Goal: Task Accomplishment & Management: Manage account settings

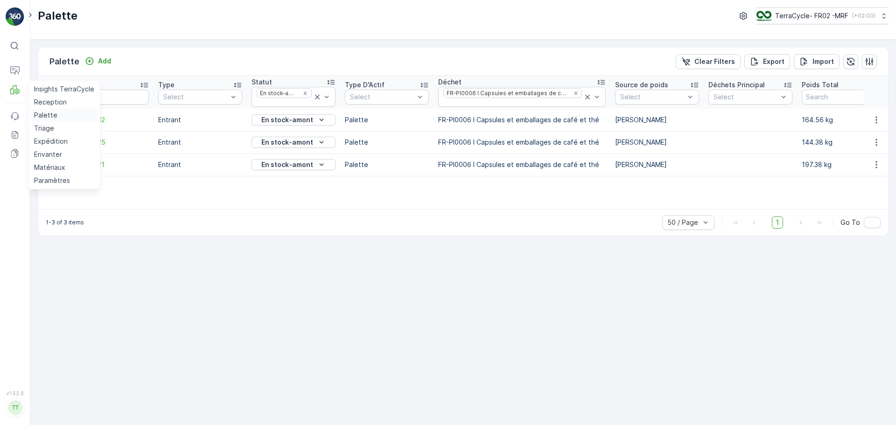
click at [38, 111] on p "Palette" at bounding box center [45, 115] width 23 height 9
click at [41, 118] on p "Palette" at bounding box center [45, 115] width 23 height 9
click at [14, 92] on icon at bounding box center [12, 92] width 4 height 6
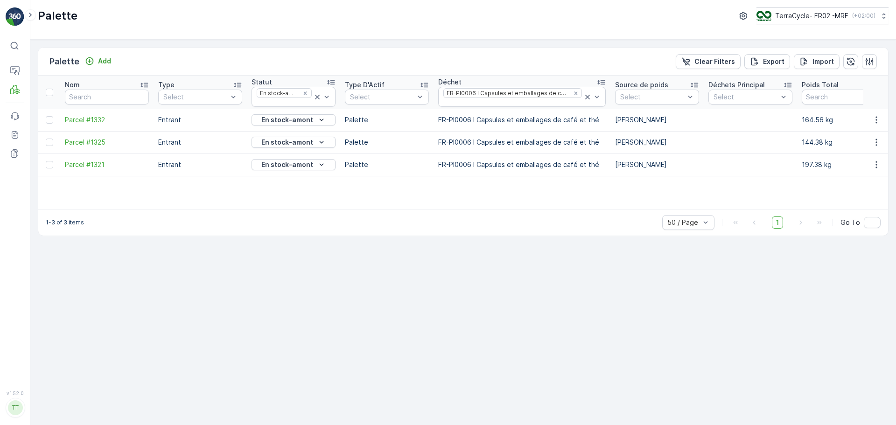
click at [240, 269] on div "Palette Add Clear Filters Export Import Nom Type Select Statut En stock-amont T…" at bounding box center [463, 233] width 866 height 386
click at [573, 91] on div "Remove FR-PI0006 I Capsules et emballages de café et thé" at bounding box center [576, 93] width 10 height 7
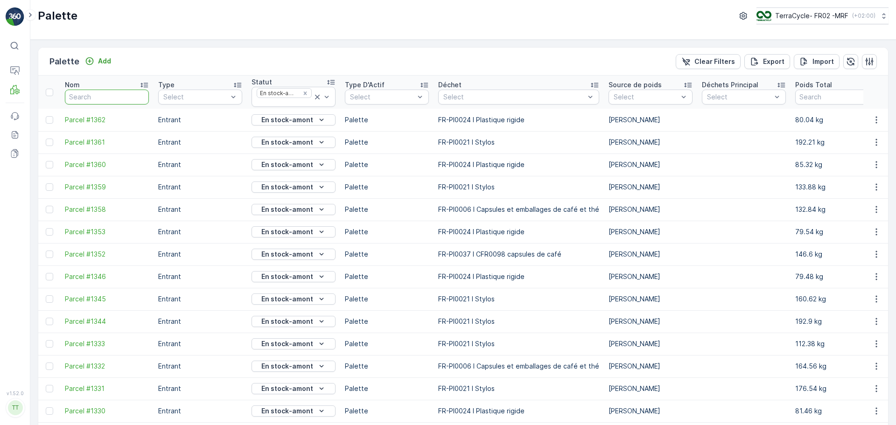
click at [85, 98] on input "text" at bounding box center [107, 97] width 84 height 15
click at [308, 92] on icon "Remove En stock-amont" at bounding box center [305, 93] width 7 height 7
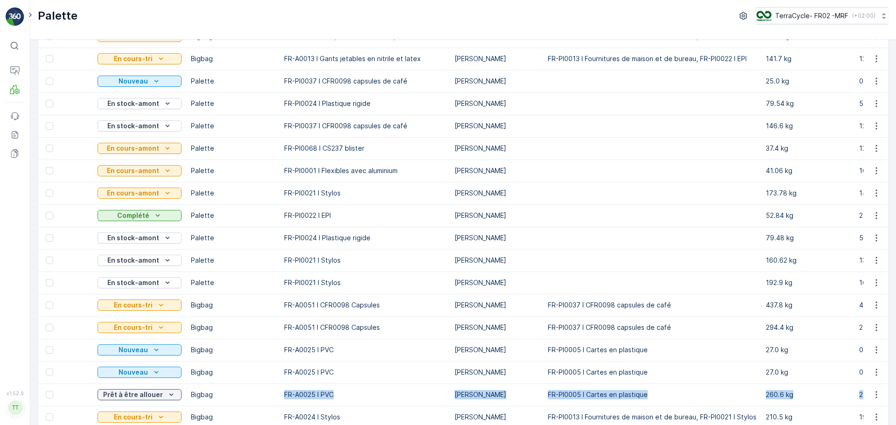
scroll to position [0, 378]
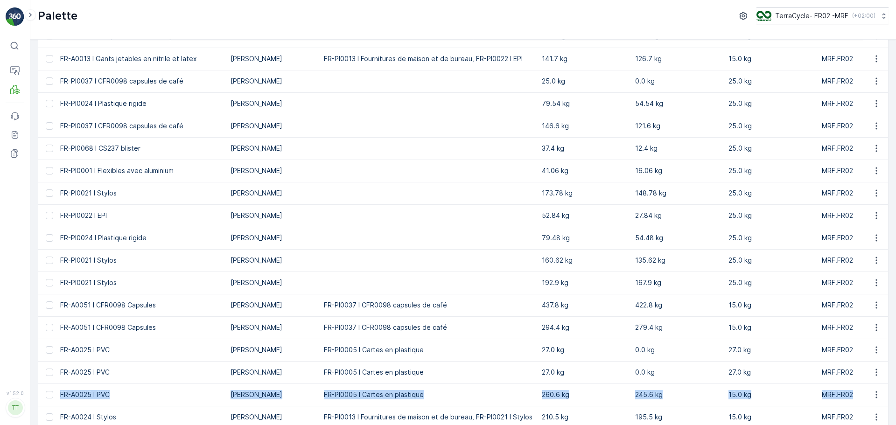
drag, startPoint x: 427, startPoint y: 388, endPoint x: 850, endPoint y: 392, distance: 423.0
click at [850, 392] on tr "Parcel #1337 Sortant Prêt à être allouer Bigbag FR-A0025 I PVC Manuel FR-PI0005…" at bounding box center [675, 395] width 2031 height 22
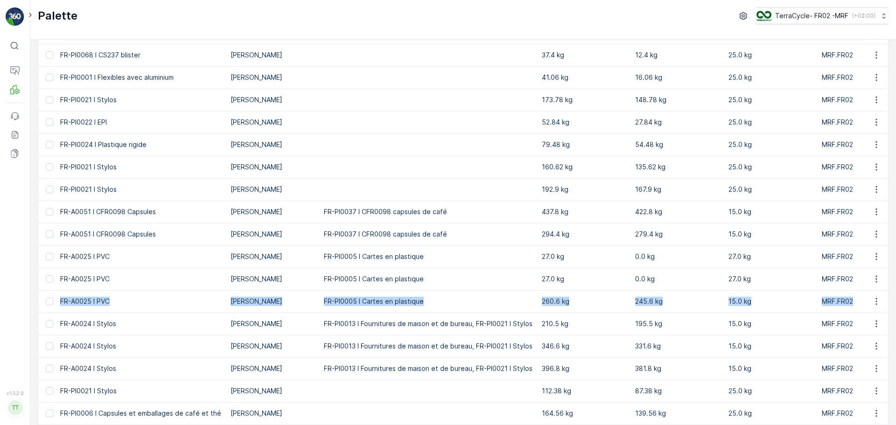
scroll to position [327, 0]
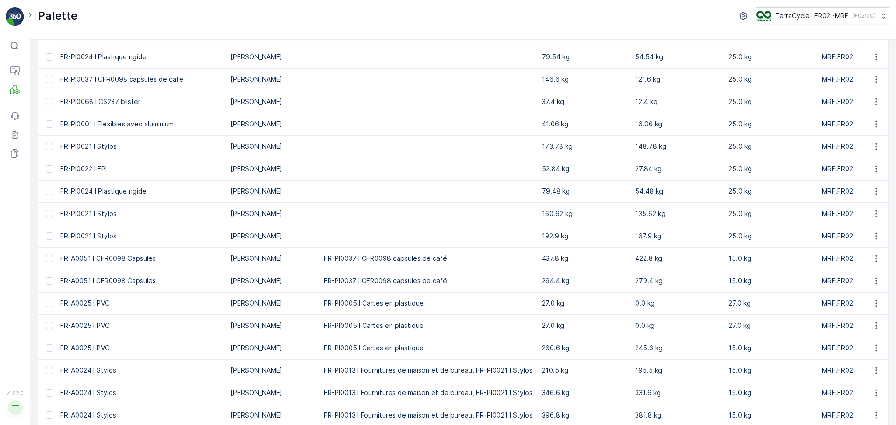
click at [508, 317] on td "FR-PI0005 I Cartes en plastique" at bounding box center [428, 326] width 218 height 22
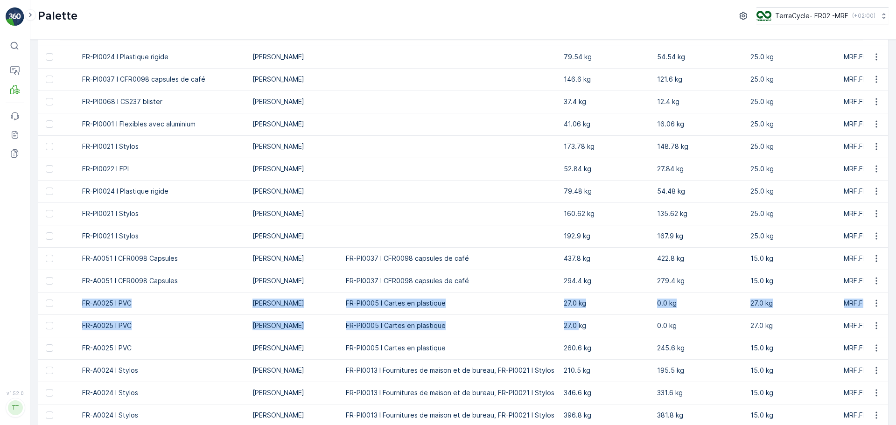
scroll to position [0, 0]
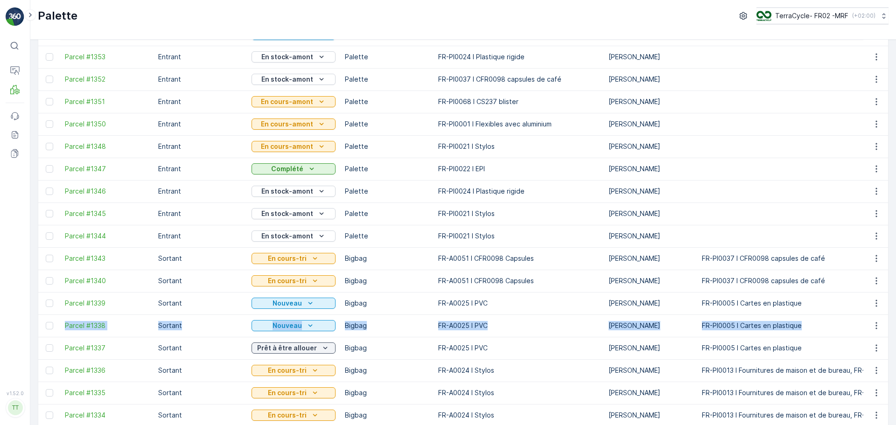
drag, startPoint x: 550, startPoint y: 328, endPoint x: 40, endPoint y: 316, distance: 511.0
click at [87, 327] on span "Parcel #1338" at bounding box center [107, 325] width 84 height 9
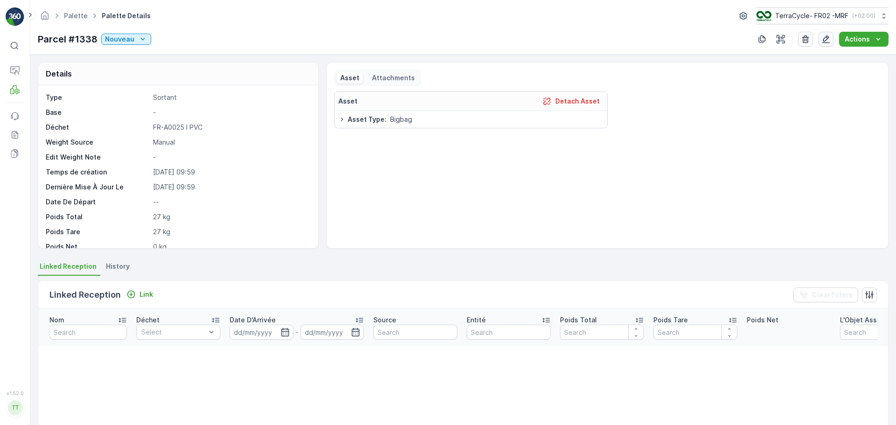
click at [833, 37] on button "button" at bounding box center [826, 39] width 15 height 15
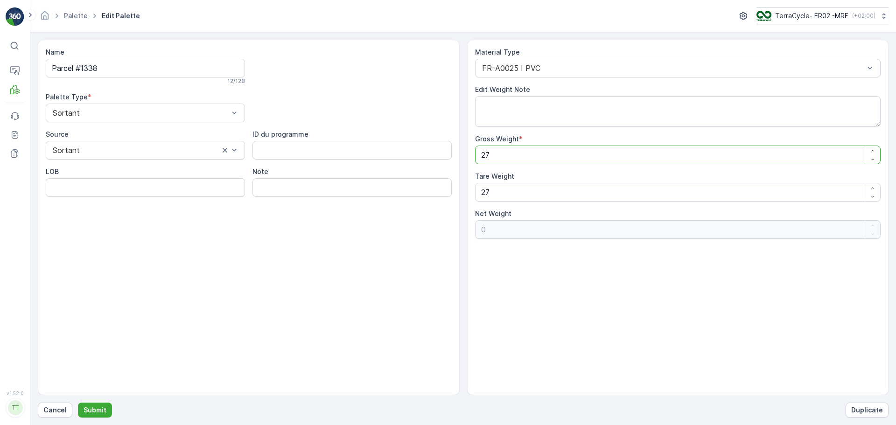
drag, startPoint x: 509, startPoint y: 154, endPoint x: 466, endPoint y: 154, distance: 43.4
click at [466, 154] on div "Name Parcel #1338 12 / 128 Palette Type * Sortant Source Sortant ID du programm…" at bounding box center [463, 218] width 851 height 356
type Weight "7"
type Weight "-20"
type Weight "71"
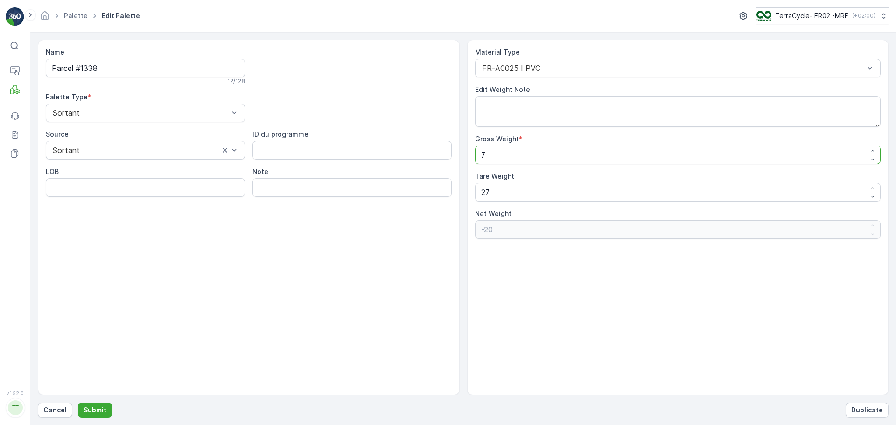
type Weight "44"
type Weight "718"
type Weight "691"
type Weight "718.6"
type Weight "691.6"
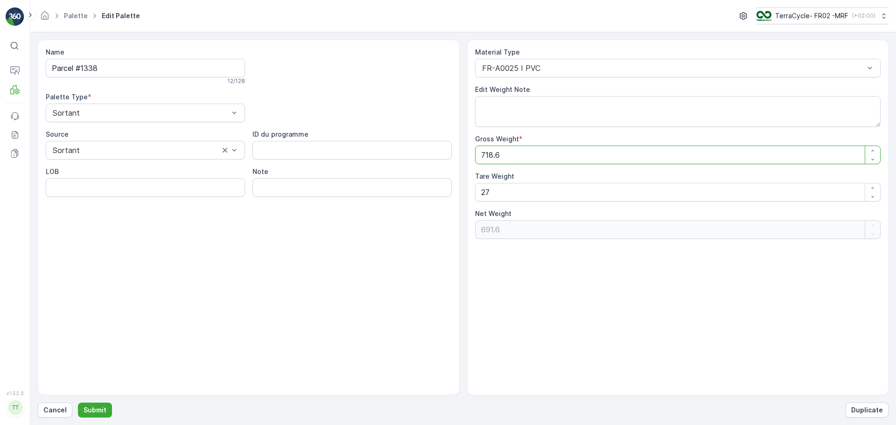
type Weight "718.6"
drag, startPoint x: 524, startPoint y: 181, endPoint x: 490, endPoint y: 185, distance: 33.9
click at [490, 180] on div "Tare Weight" at bounding box center [678, 176] width 406 height 9
drag, startPoint x: 507, startPoint y: 197, endPoint x: 476, endPoint y: 194, distance: 31.4
click at [476, 194] on Weight "27" at bounding box center [678, 192] width 406 height 19
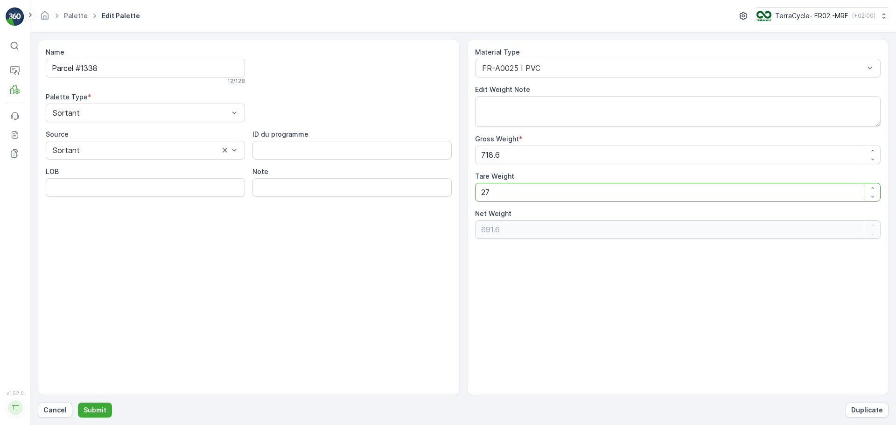
type Weight "0"
type Weight "2"
type Weight "716.6"
type Weight "25"
type Weight "693.6"
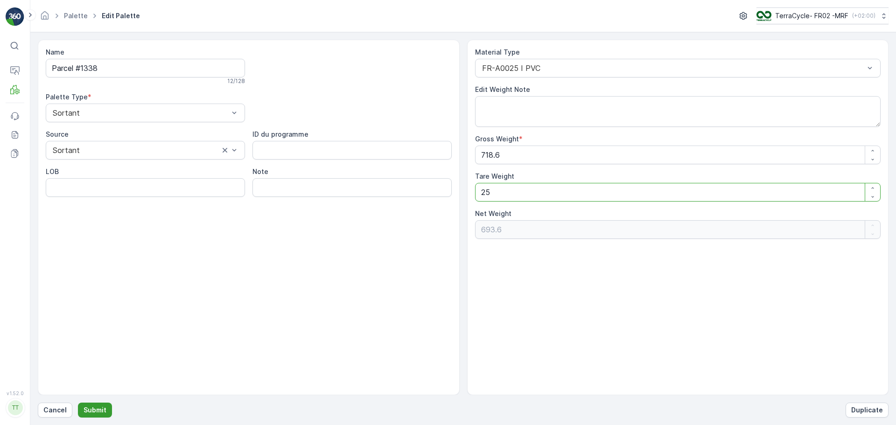
type Weight "25"
click at [88, 413] on p "Submit" at bounding box center [95, 410] width 23 height 9
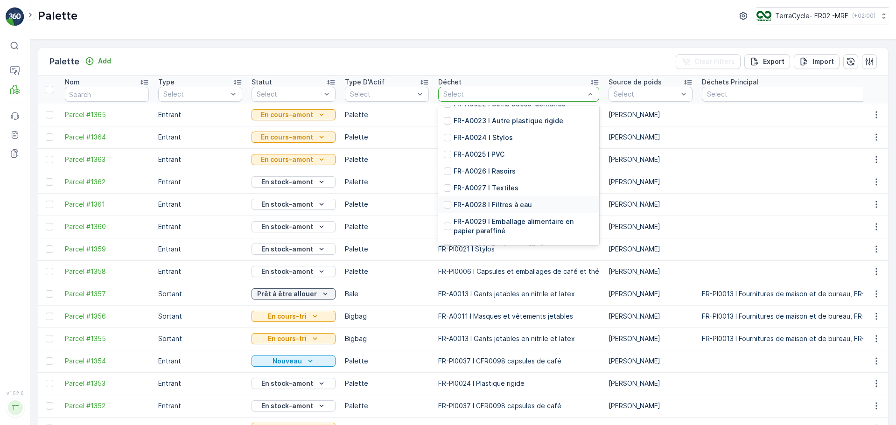
scroll to position [467, 0]
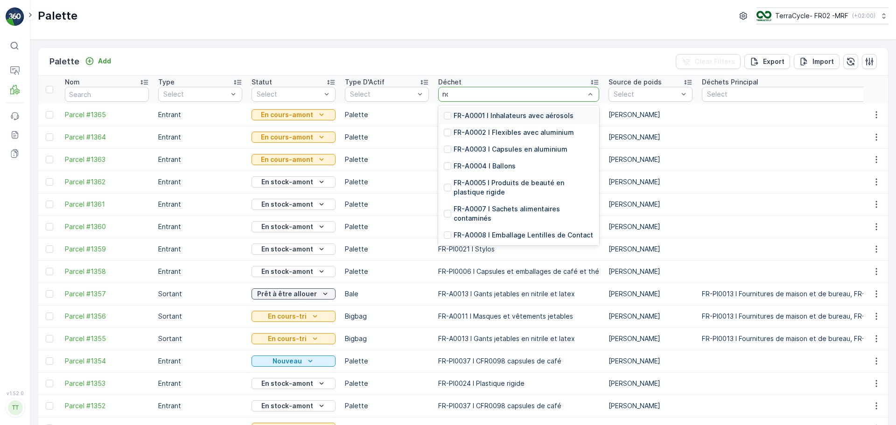
type input "non"
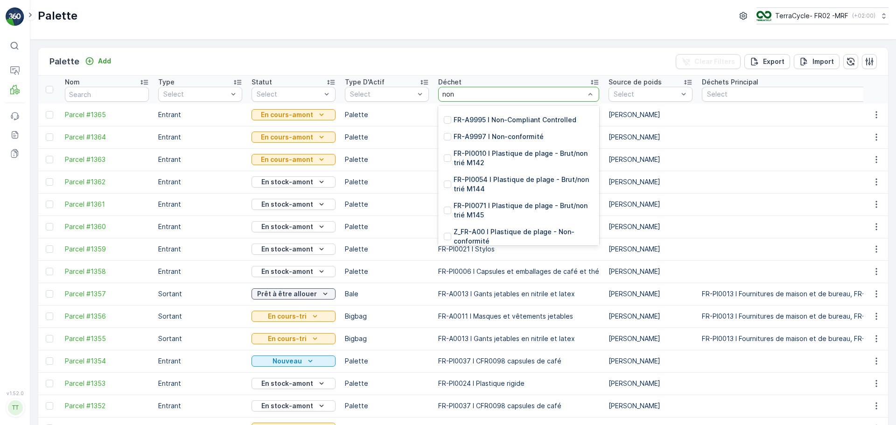
scroll to position [159, 0]
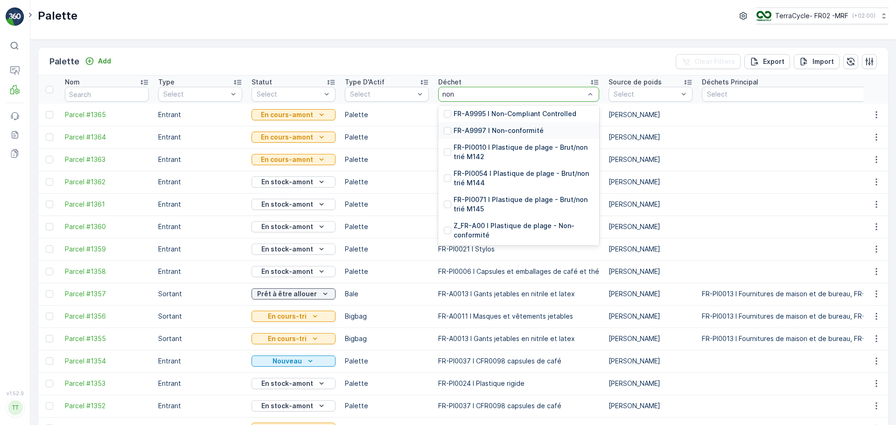
click at [489, 132] on p "FR-A9997 I Non-conformité" at bounding box center [499, 130] width 90 height 9
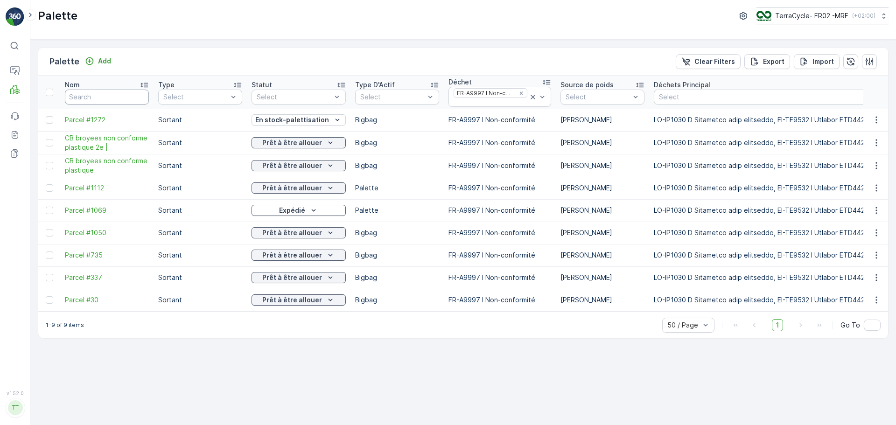
click at [129, 98] on input "text" at bounding box center [107, 97] width 84 height 15
click at [518, 92] on icon "Remove FR-A9997 I Non-conformité" at bounding box center [521, 93] width 7 height 7
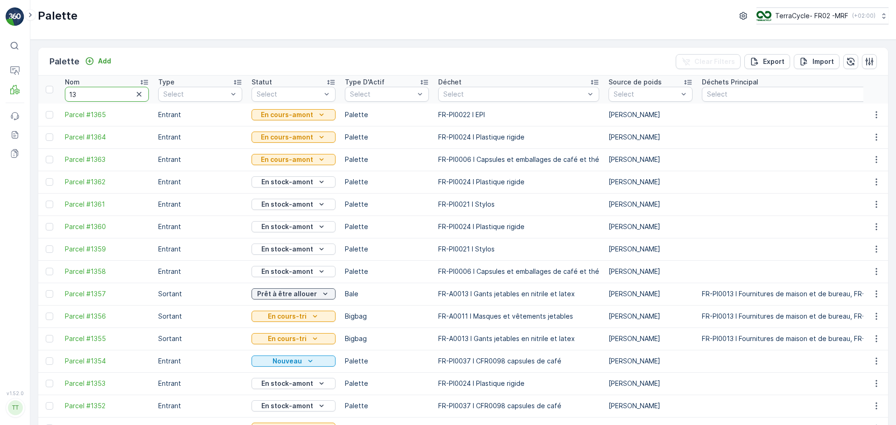
type input "136"
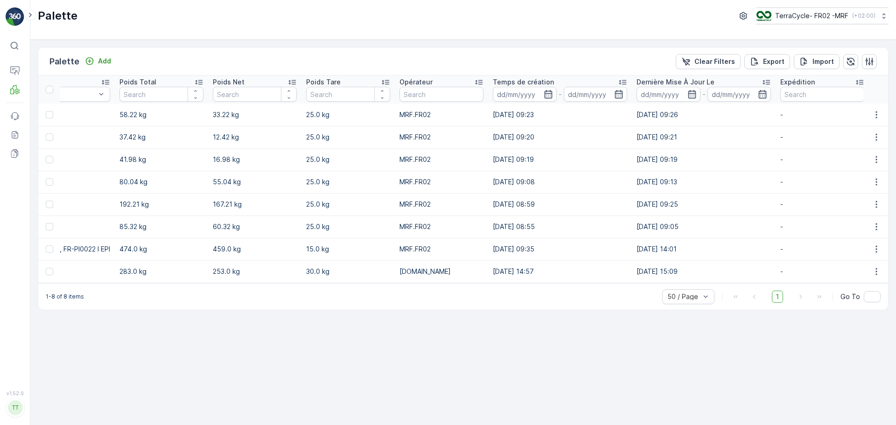
scroll to position [0, 680]
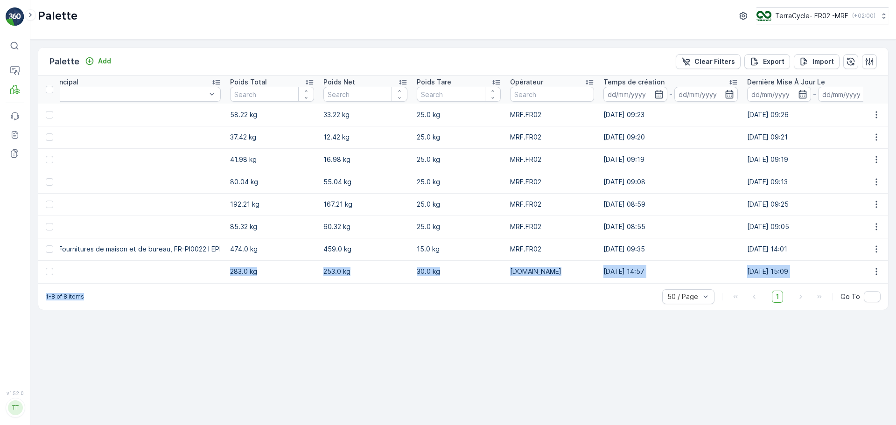
drag, startPoint x: 466, startPoint y: 288, endPoint x: 148, endPoint y: 282, distance: 318.5
click at [148, 282] on div "Palette Add Clear Filters Export Import Nom 136 Type Select Statut Select Type …" at bounding box center [463, 178] width 851 height 263
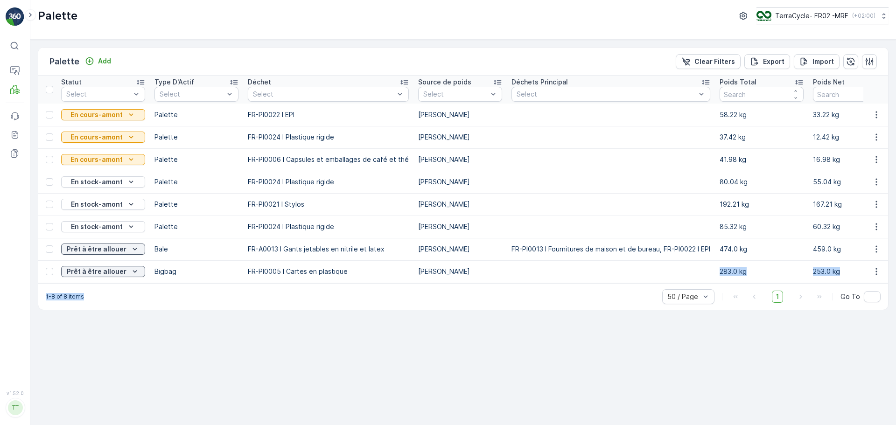
scroll to position [0, 0]
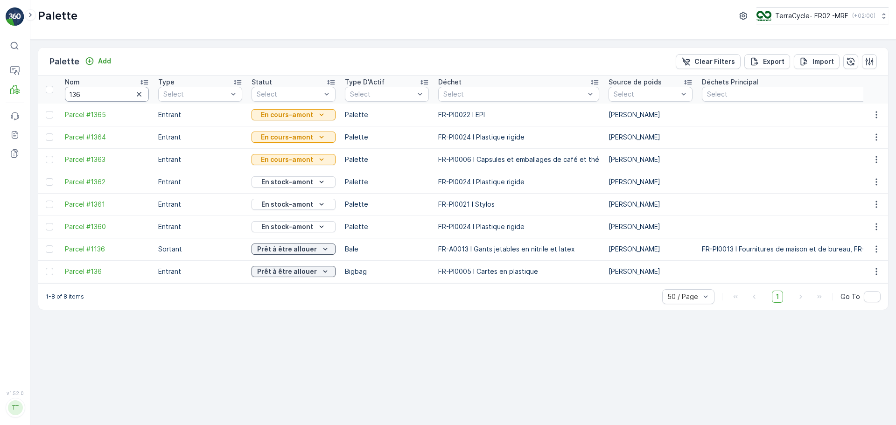
click at [98, 92] on input "136" at bounding box center [107, 94] width 84 height 15
type input "137"
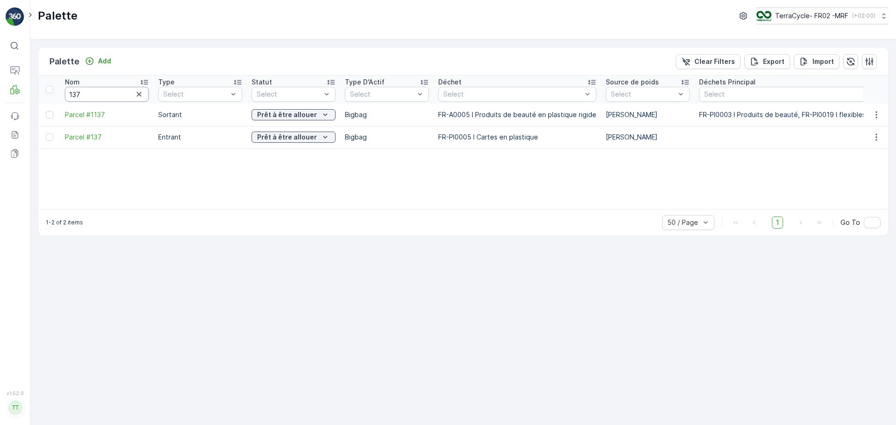
click at [89, 92] on input "137" at bounding box center [107, 94] width 84 height 15
type input "138"
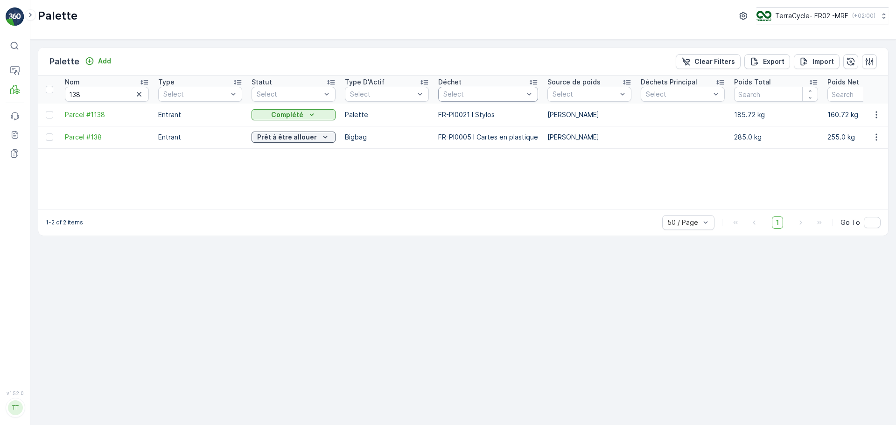
drag, startPoint x: 140, startPoint y: 97, endPoint x: 392, endPoint y: 84, distance: 252.9
click at [140, 96] on icon "button" at bounding box center [138, 94] width 9 height 9
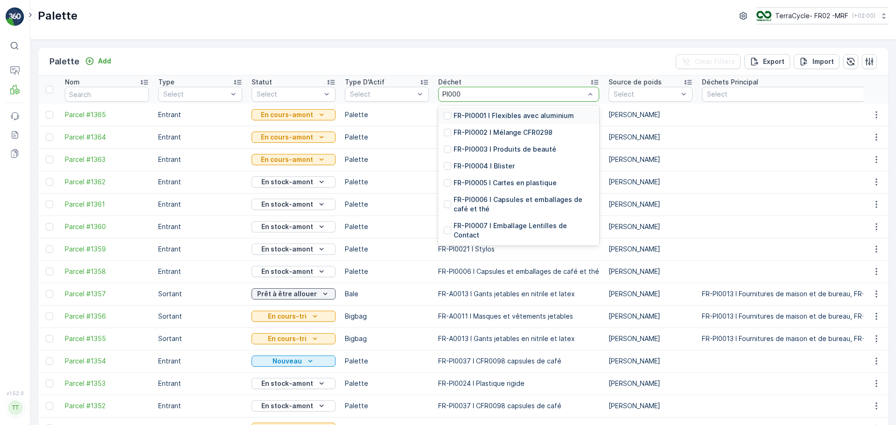
type input "PI0005"
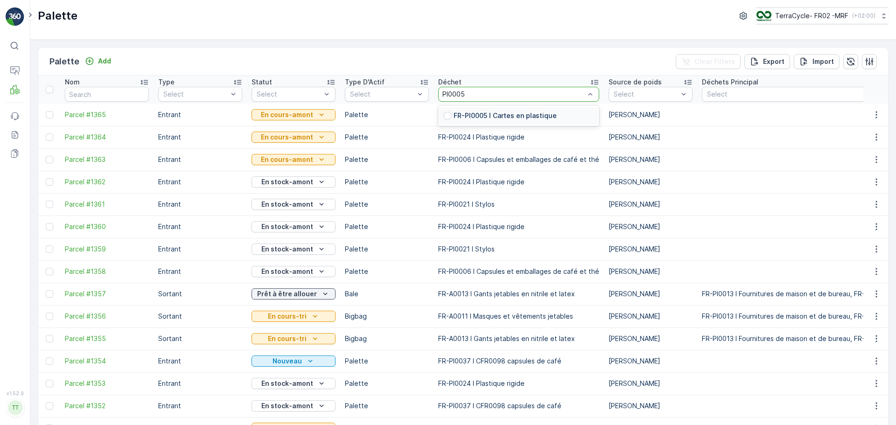
click at [490, 113] on p "FR-PI0005 I Cartes en plastique" at bounding box center [505, 115] width 103 height 9
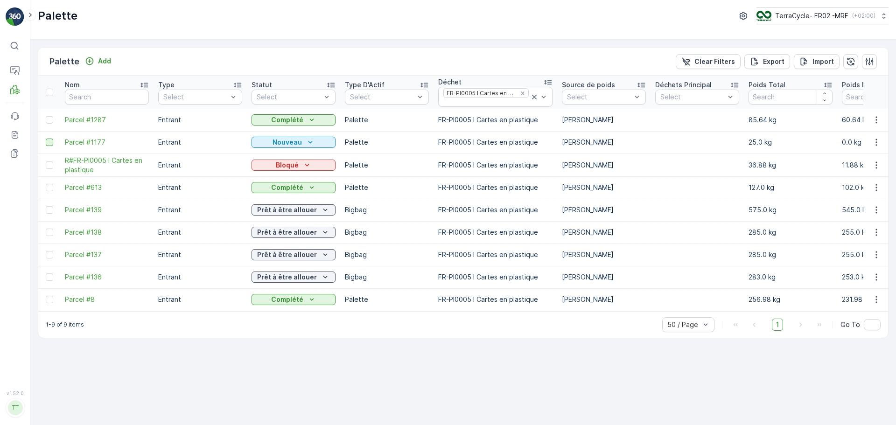
click at [49, 144] on div at bounding box center [49, 142] width 7 height 7
click at [46, 139] on input "checkbox" at bounding box center [46, 139] width 0 height 0
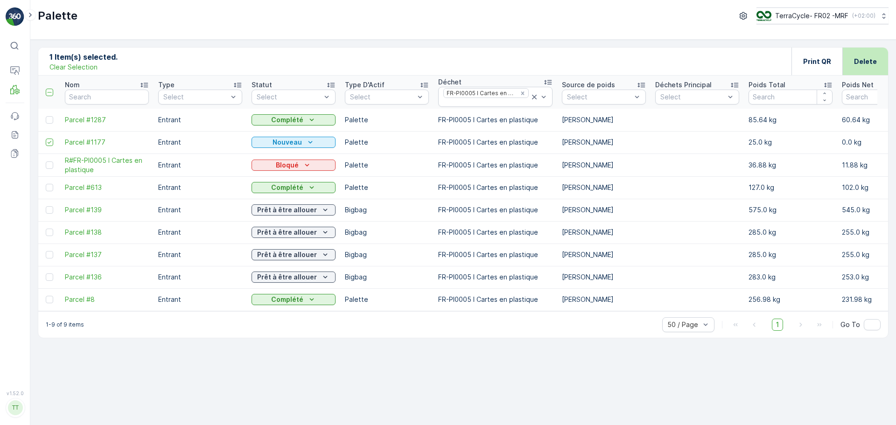
click at [860, 57] on p "Delete" at bounding box center [865, 61] width 23 height 9
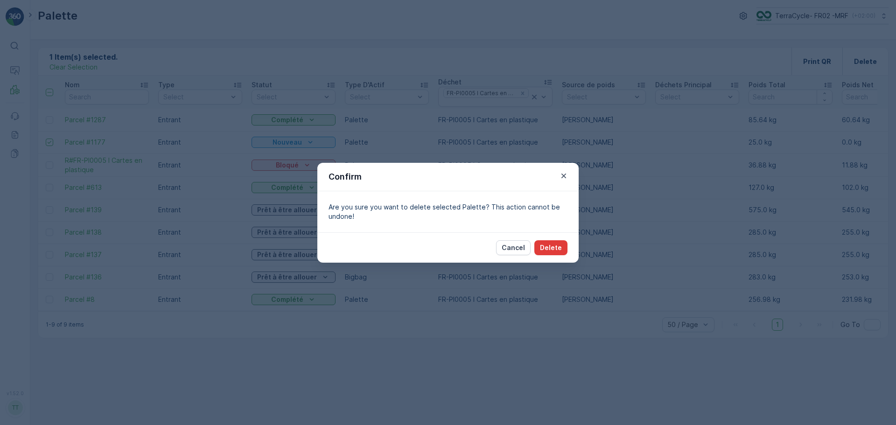
click at [545, 242] on button "Delete" at bounding box center [551, 247] width 33 height 15
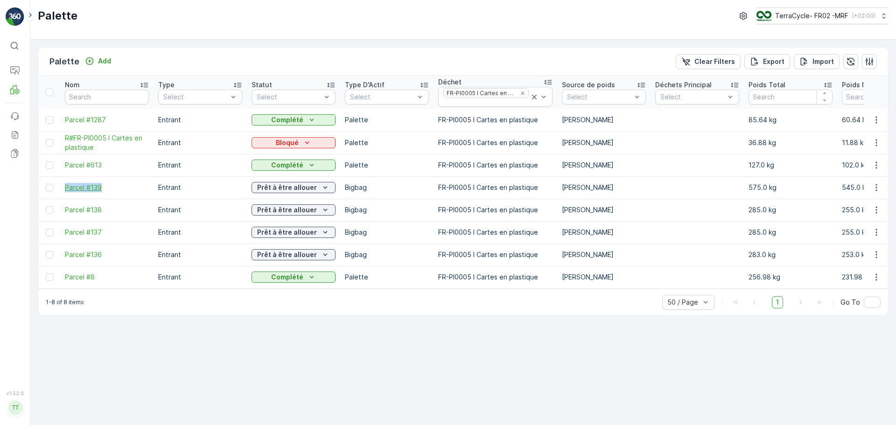
drag, startPoint x: 62, startPoint y: 185, endPoint x: 133, endPoint y: 185, distance: 71.0
click at [133, 185] on td "Parcel #139" at bounding box center [106, 187] width 93 height 22
click at [521, 92] on icon "Remove FR-PI0005 I Cartes en plastique" at bounding box center [522, 93] width 3 height 3
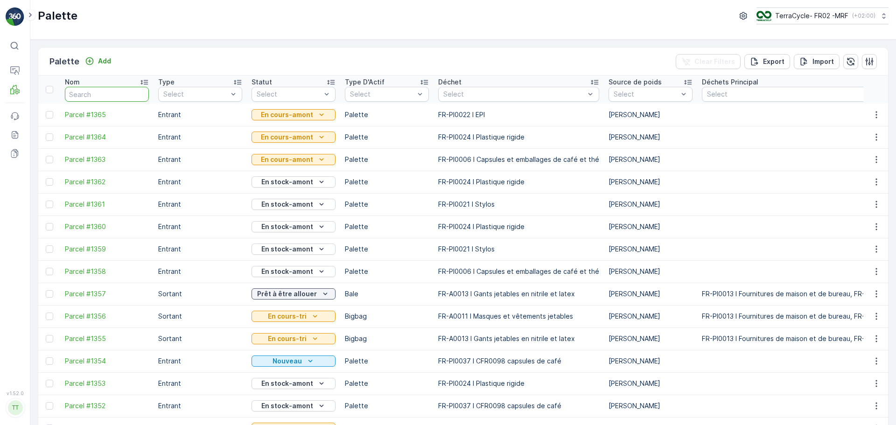
click at [107, 94] on input "text" at bounding box center [107, 94] width 84 height 15
type input "1288"
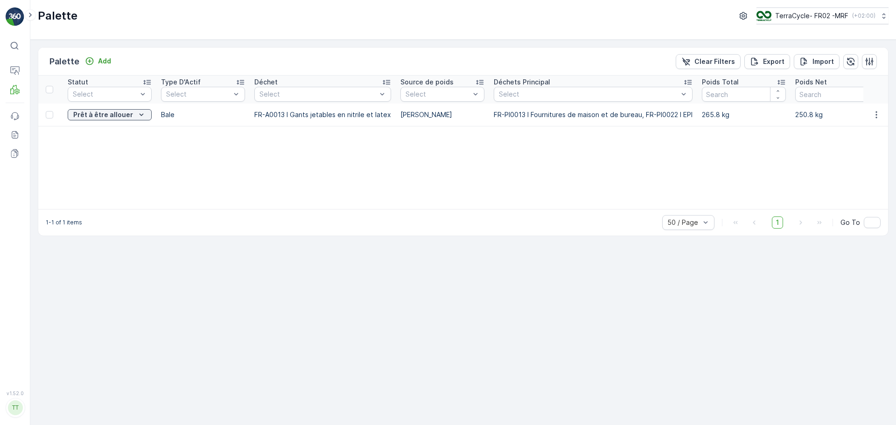
scroll to position [0, 190]
drag, startPoint x: 193, startPoint y: 210, endPoint x: 130, endPoint y: 210, distance: 63.5
click at [130, 210] on div "1-1 of 1 items 50 / Page 1 Go To" at bounding box center [463, 222] width 850 height 27
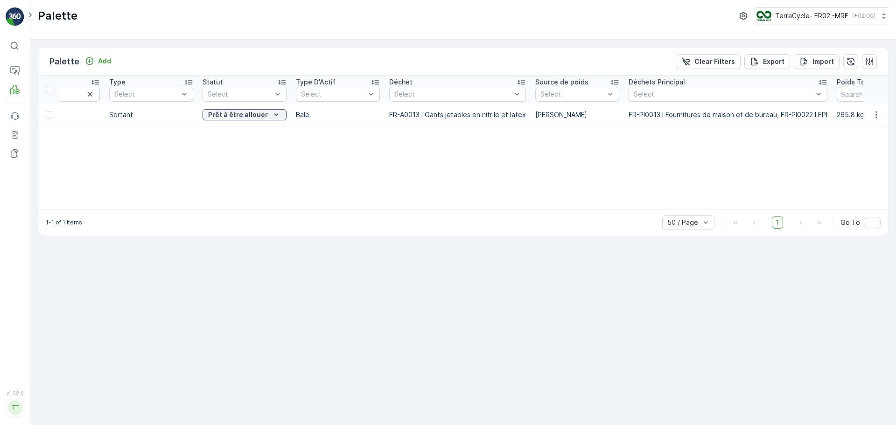
scroll to position [0, 0]
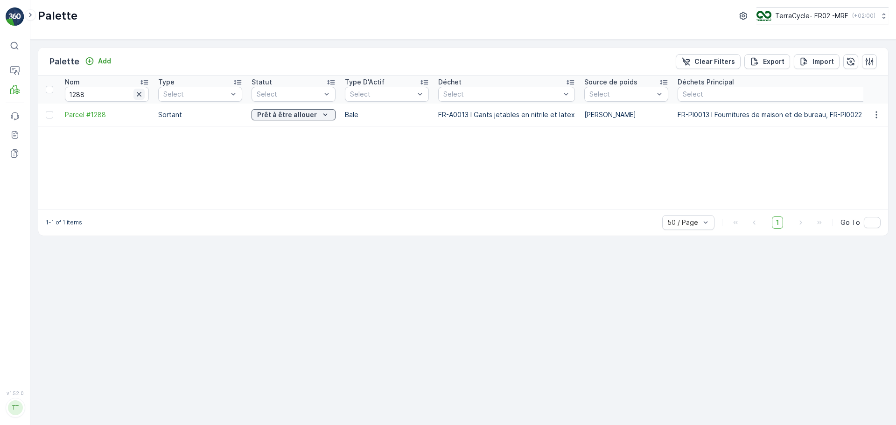
click at [137, 93] on icon "button" at bounding box center [138, 94] width 9 height 9
click at [101, 97] on input "text" at bounding box center [107, 94] width 84 height 15
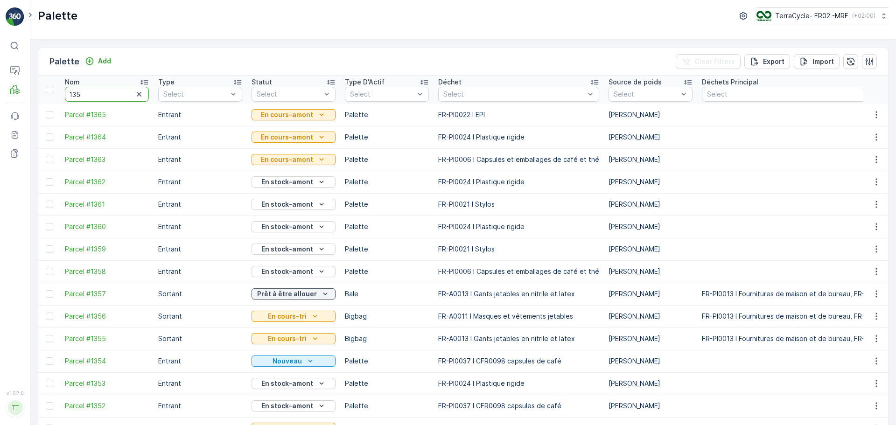
type input "1355"
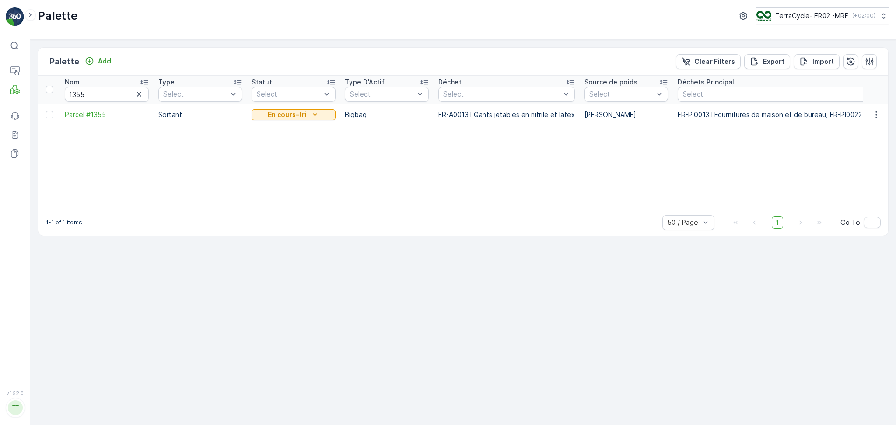
drag, startPoint x: 247, startPoint y: 203, endPoint x: 287, endPoint y: 205, distance: 40.2
click at [287, 205] on div "Nom 1355 Type Select Statut Select Type D'Actif Select Déchet Select Source de …" at bounding box center [463, 143] width 850 height 134
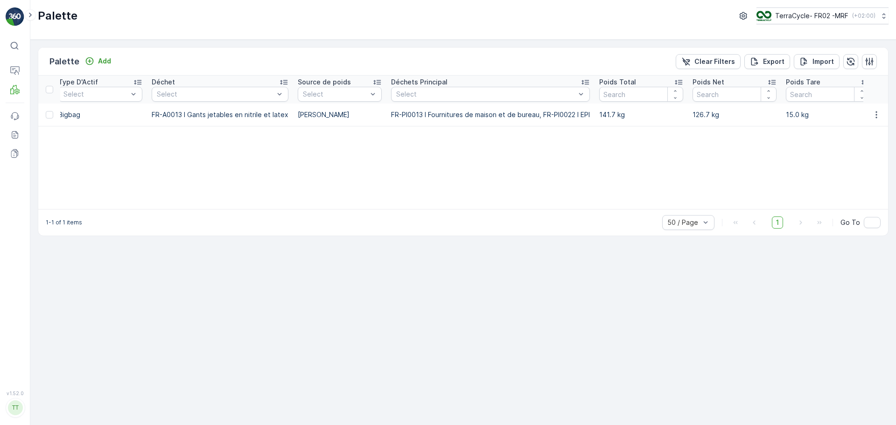
scroll to position [0, 288]
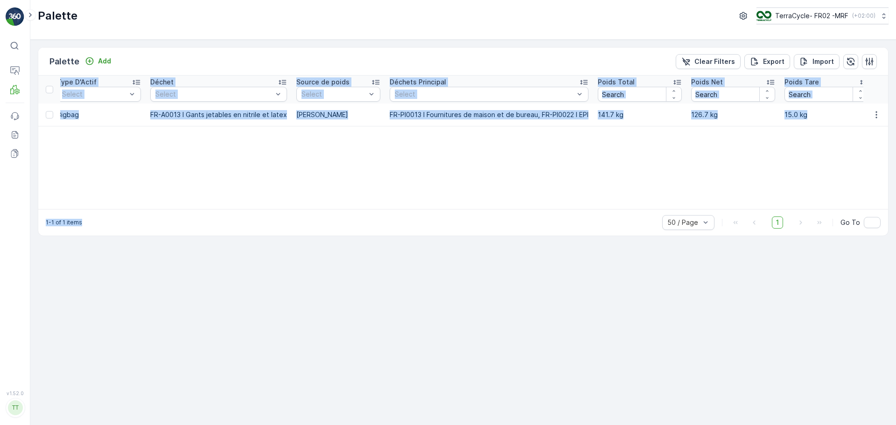
drag, startPoint x: 246, startPoint y: 209, endPoint x: 61, endPoint y: 186, distance: 186.8
click at [61, 186] on div "Palette Add Clear Filters Export Import Nom 1355 Type Select Statut Select Type…" at bounding box center [463, 141] width 851 height 189
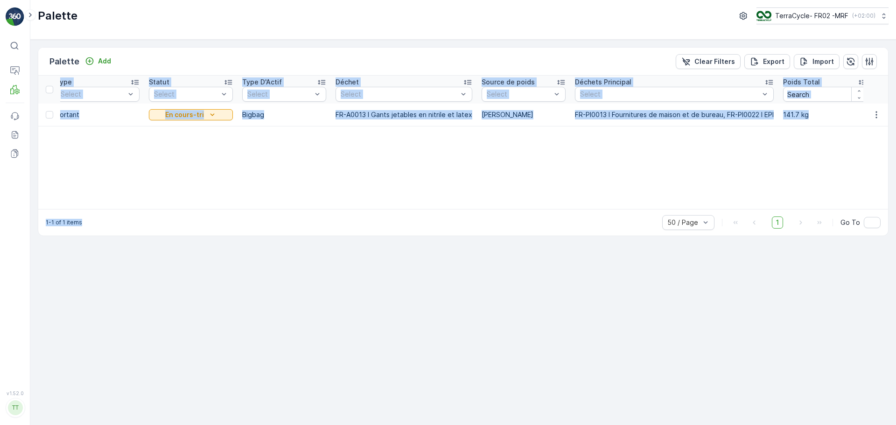
scroll to position [0, 0]
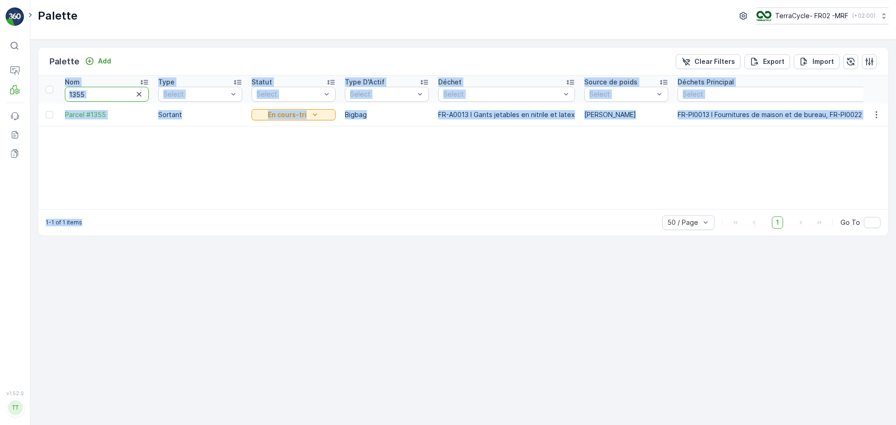
click at [102, 92] on input "1355" at bounding box center [107, 94] width 84 height 15
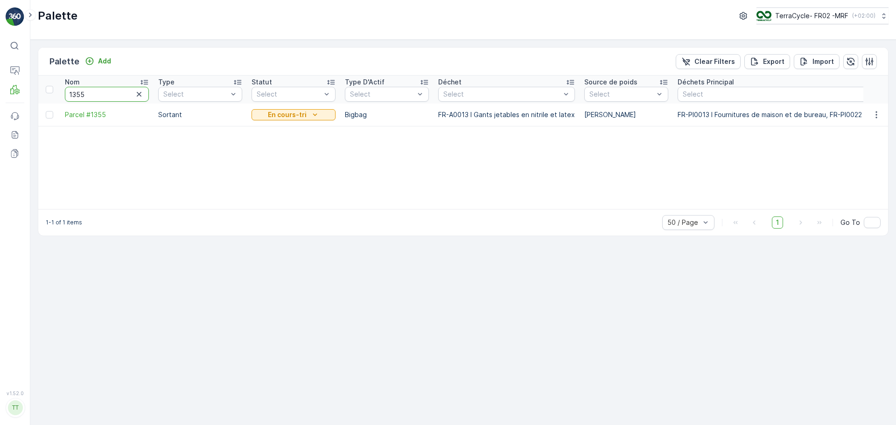
drag, startPoint x: 102, startPoint y: 92, endPoint x: 42, endPoint y: 92, distance: 59.3
type input "FD753"
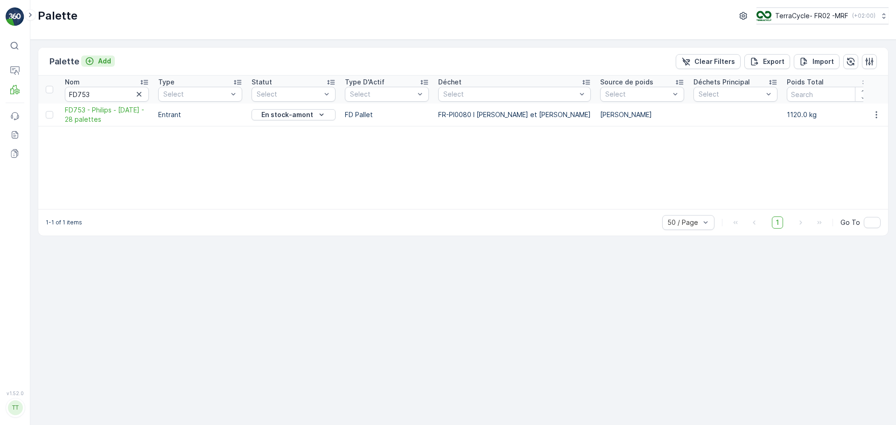
click at [109, 63] on p "Add" at bounding box center [104, 60] width 13 height 9
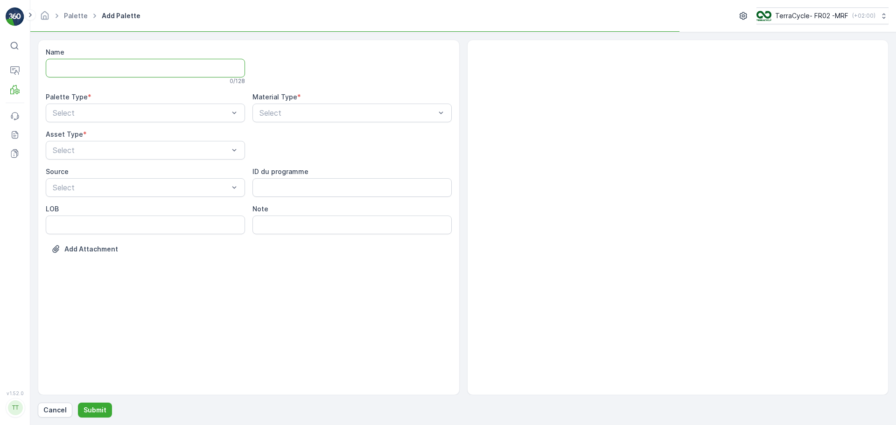
click at [158, 69] on input "Name" at bounding box center [145, 68] width 199 height 19
type input "FD763 - Philips - [DATE] - 26 Pallets"
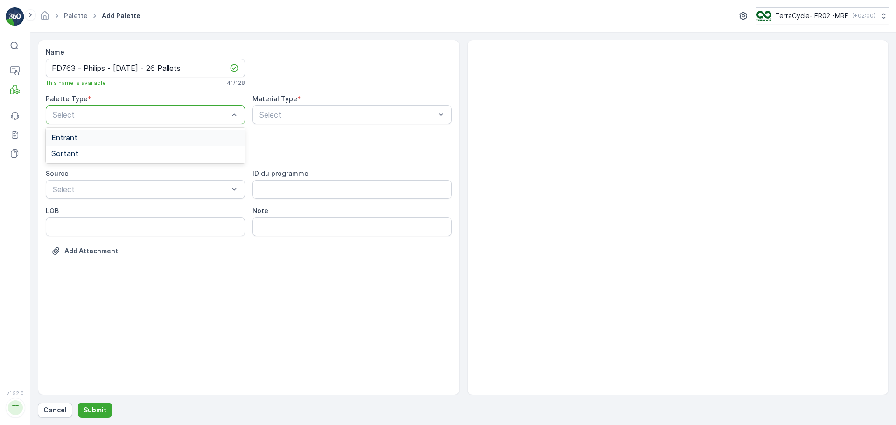
click at [131, 136] on div "Entrant" at bounding box center [145, 138] width 188 height 8
click at [369, 124] on div "Select" at bounding box center [352, 115] width 199 height 19
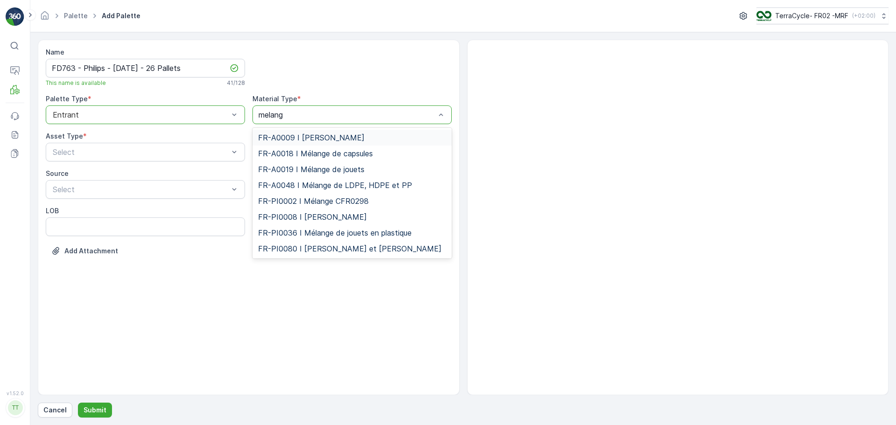
type input "melange"
click at [406, 247] on span "FR-PI0080 I [PERSON_NAME] et [PERSON_NAME]" at bounding box center [349, 249] width 183 height 8
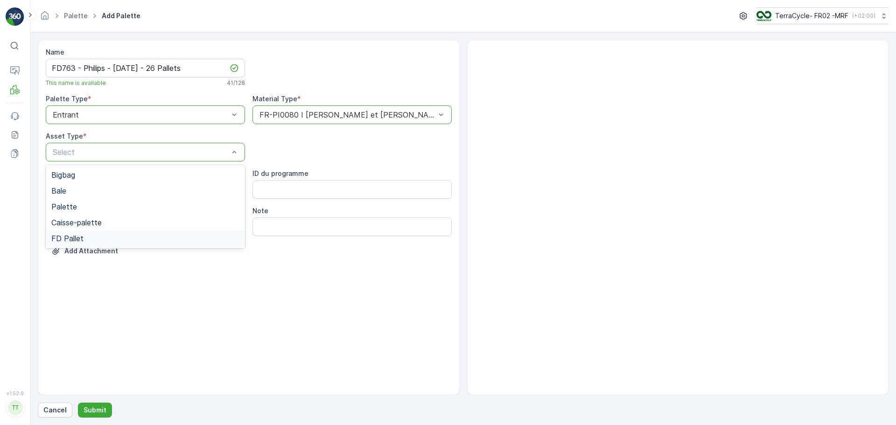
click at [112, 237] on div "FD Pallet" at bounding box center [145, 238] width 188 height 8
click at [86, 410] on p "Submit" at bounding box center [95, 410] width 23 height 9
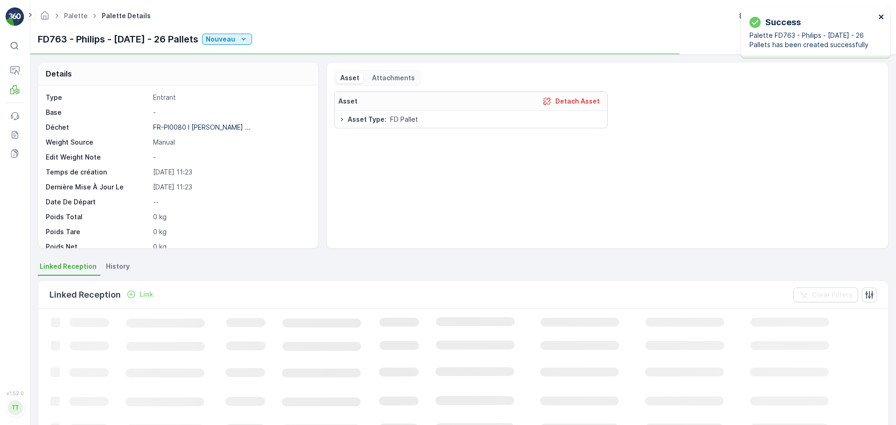
click at [882, 19] on icon "close" at bounding box center [882, 16] width 7 height 7
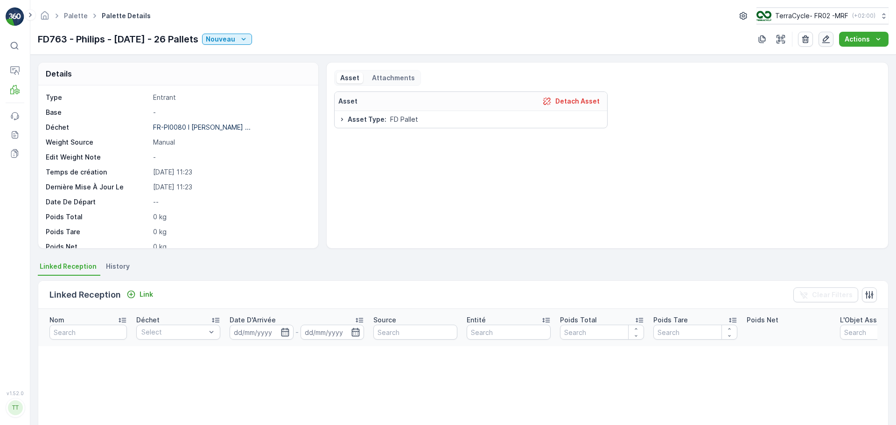
click at [823, 37] on icon "button" at bounding box center [826, 39] width 9 height 9
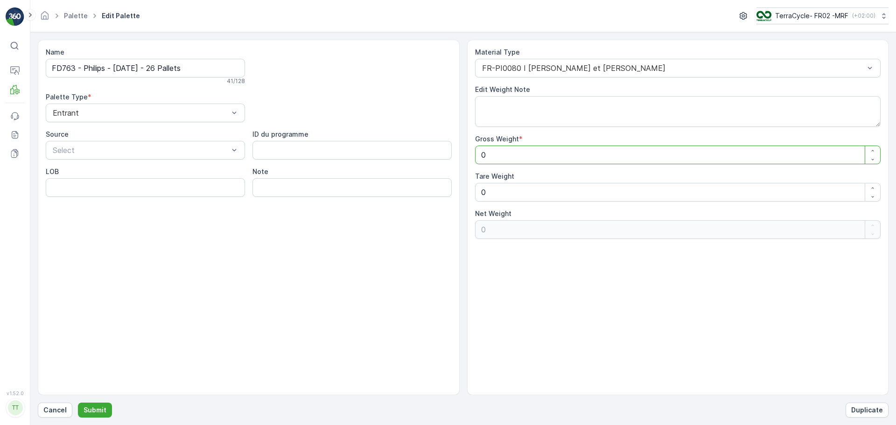
drag, startPoint x: 496, startPoint y: 153, endPoint x: 452, endPoint y: 148, distance: 44.2
click at [452, 148] on div "Name FD763 - Philips - [DATE] - 26 Pallets 41 / 128 Palette Type * Entrant Sour…" at bounding box center [463, 218] width 851 height 356
type Weight "1"
type Weight "11"
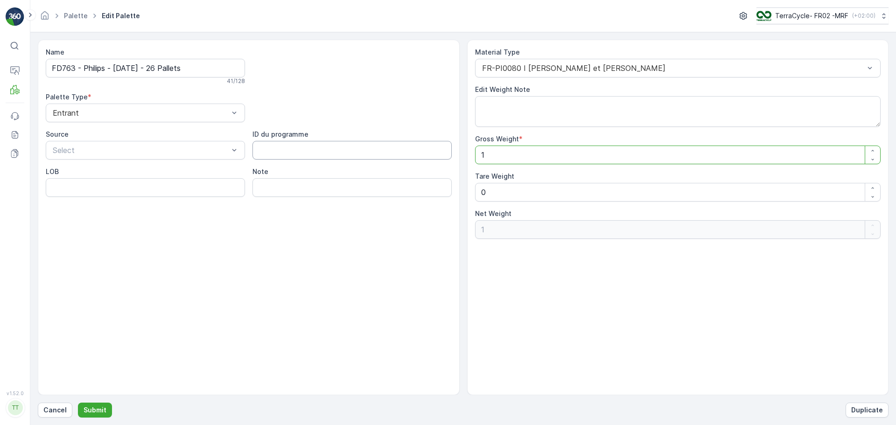
type Weight "11"
type Weight "112"
type Weight "1120"
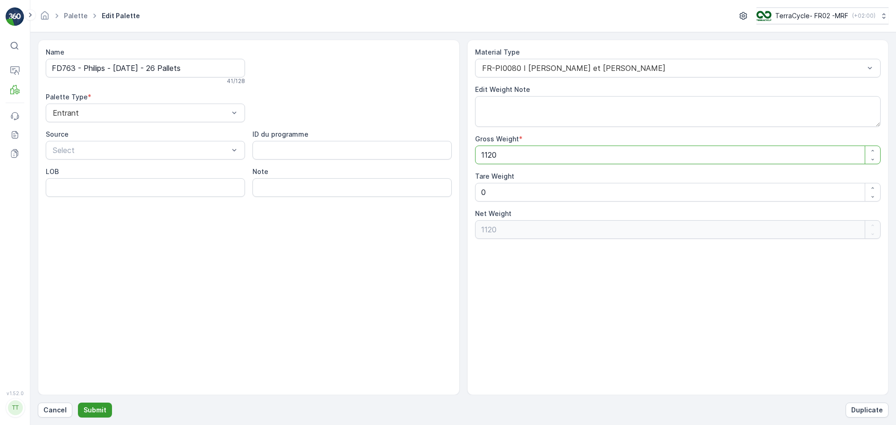
type Weight "1120"
click at [97, 412] on p "Submit" at bounding box center [95, 410] width 23 height 9
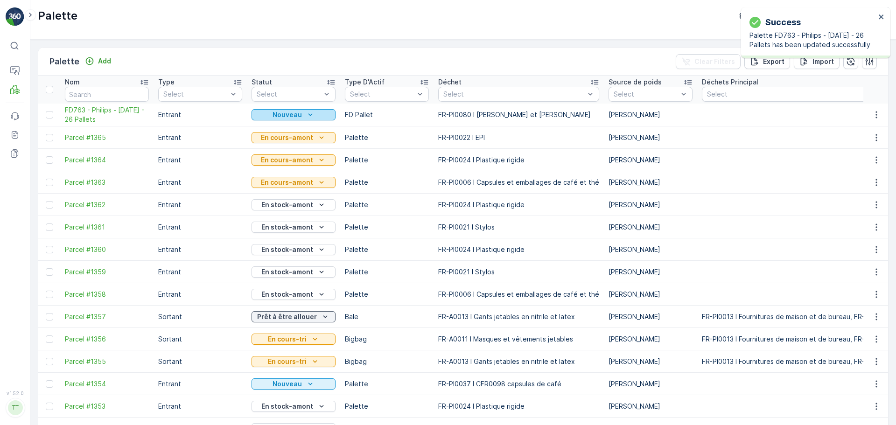
click at [309, 116] on icon "Nouveau" at bounding box center [310, 114] width 9 height 9
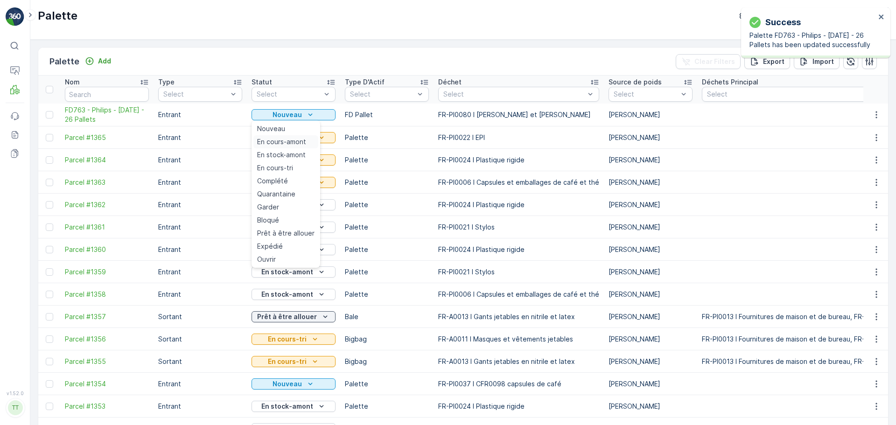
click at [281, 137] on span "En cours-amont" at bounding box center [281, 141] width 49 height 9
click at [291, 153] on span "En stock-amont" at bounding box center [281, 154] width 49 height 9
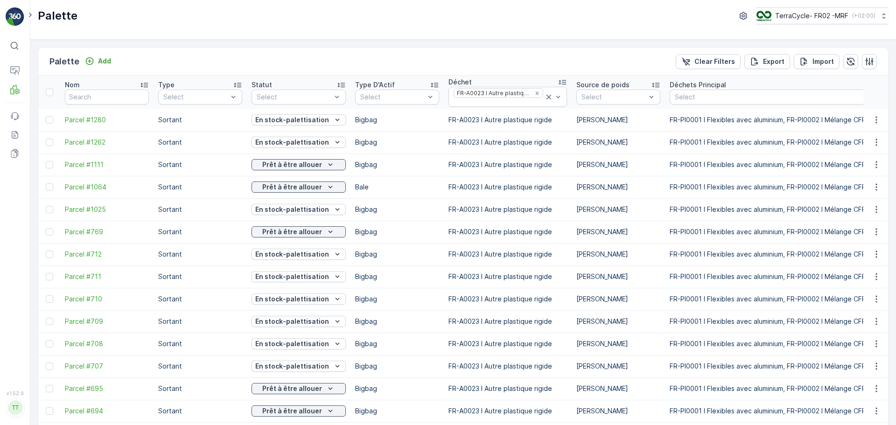
scroll to position [0, 0]
